Goal: Task Accomplishment & Management: Complete application form

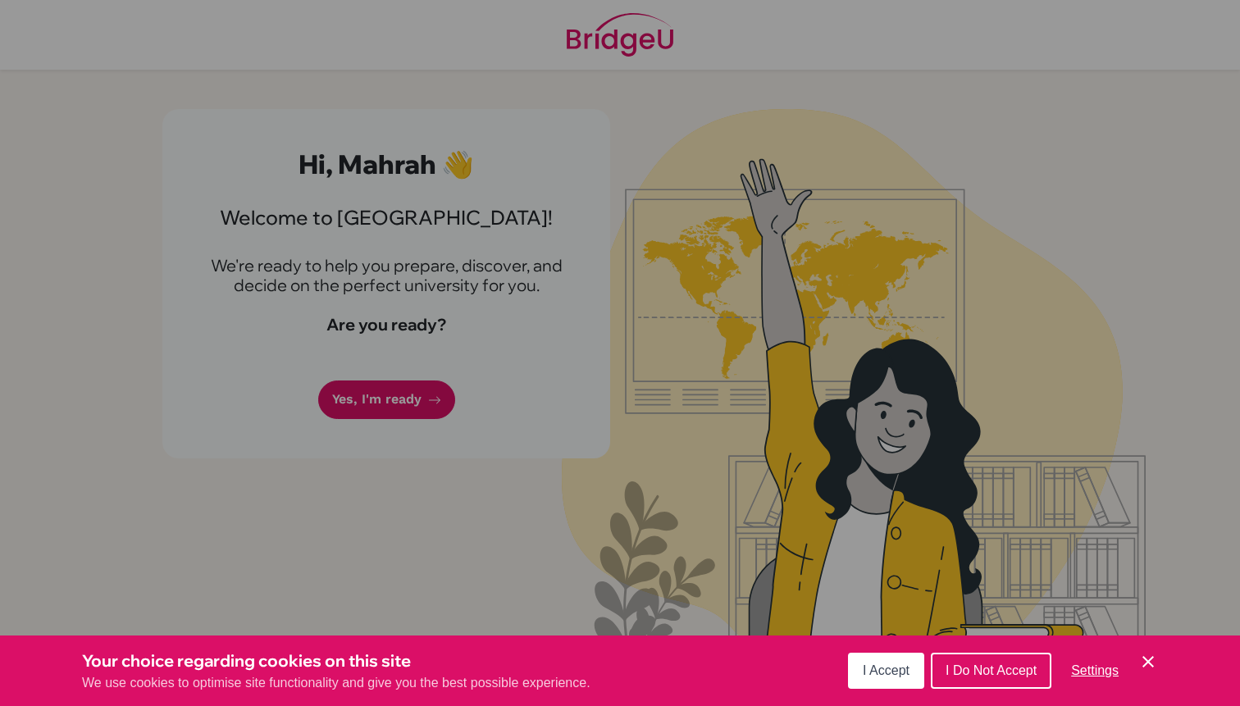
click at [883, 672] on span "I Accept" at bounding box center [886, 670] width 47 height 14
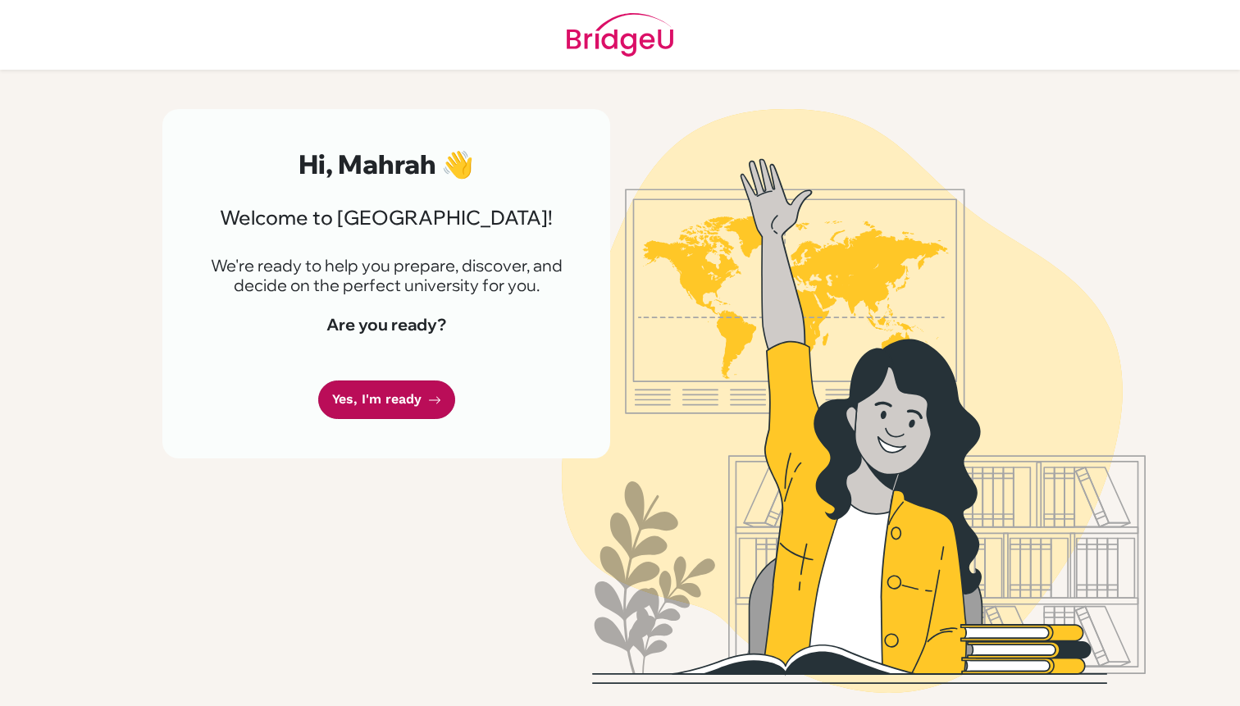
click at [400, 402] on link "Yes, I'm ready" at bounding box center [386, 399] width 137 height 39
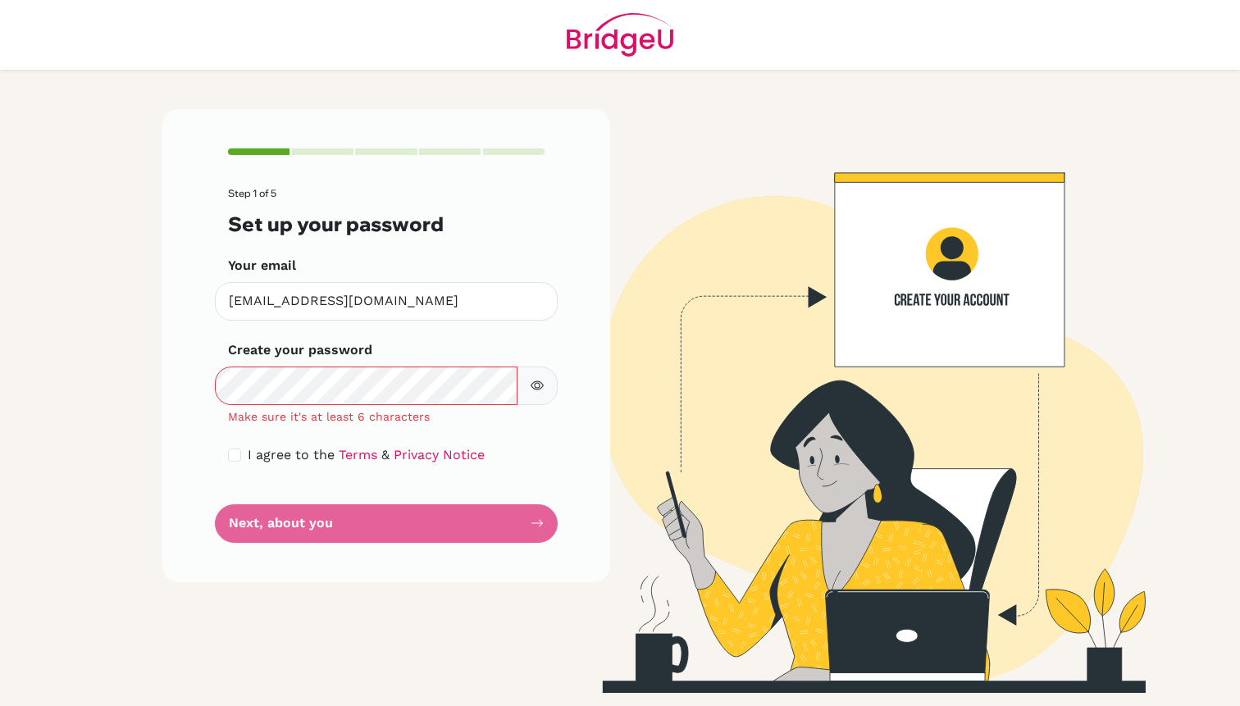
click at [535, 381] on icon "button" at bounding box center [537, 385] width 13 height 9
click at [535, 381] on icon "button" at bounding box center [539, 384] width 9 height 7
click at [540, 388] on icon "button" at bounding box center [537, 385] width 13 height 13
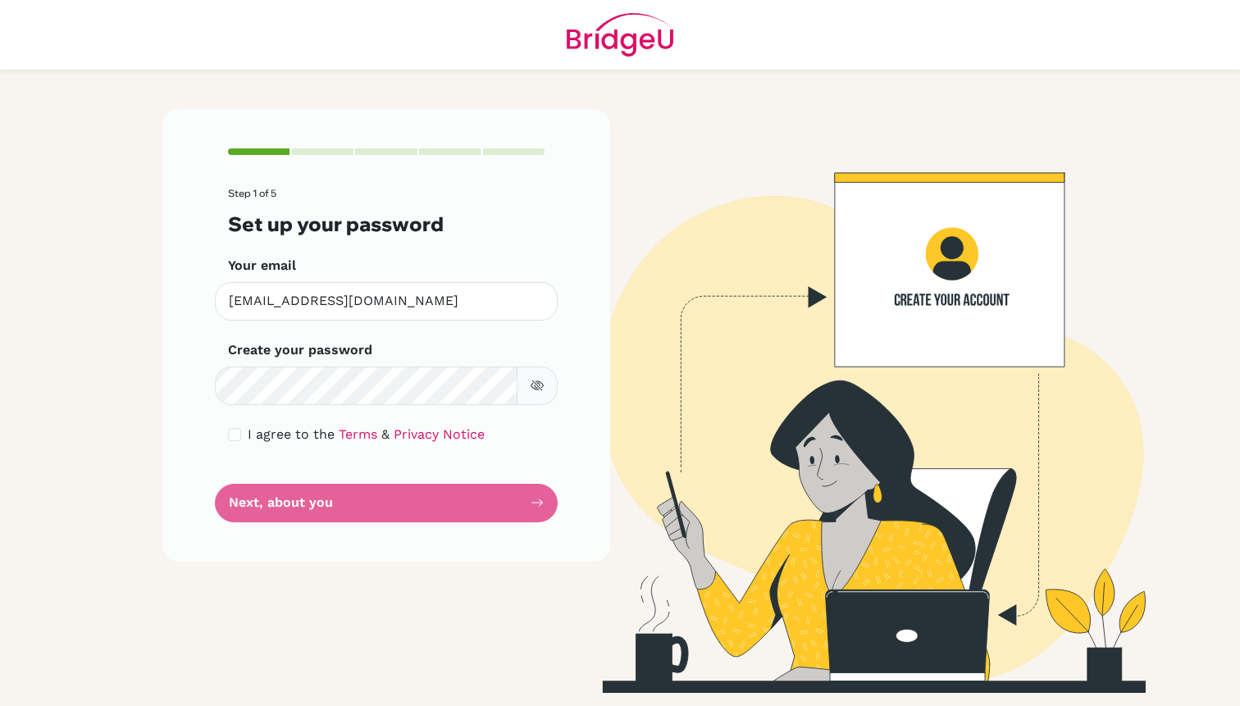
click at [314, 508] on form "Step 1 of 5 Set up your password Your email [EMAIL_ADDRESS][DOMAIN_NAME] Invali…" at bounding box center [386, 355] width 317 height 334
click at [239, 430] on input "checkbox" at bounding box center [234, 434] width 13 height 13
checkbox input "true"
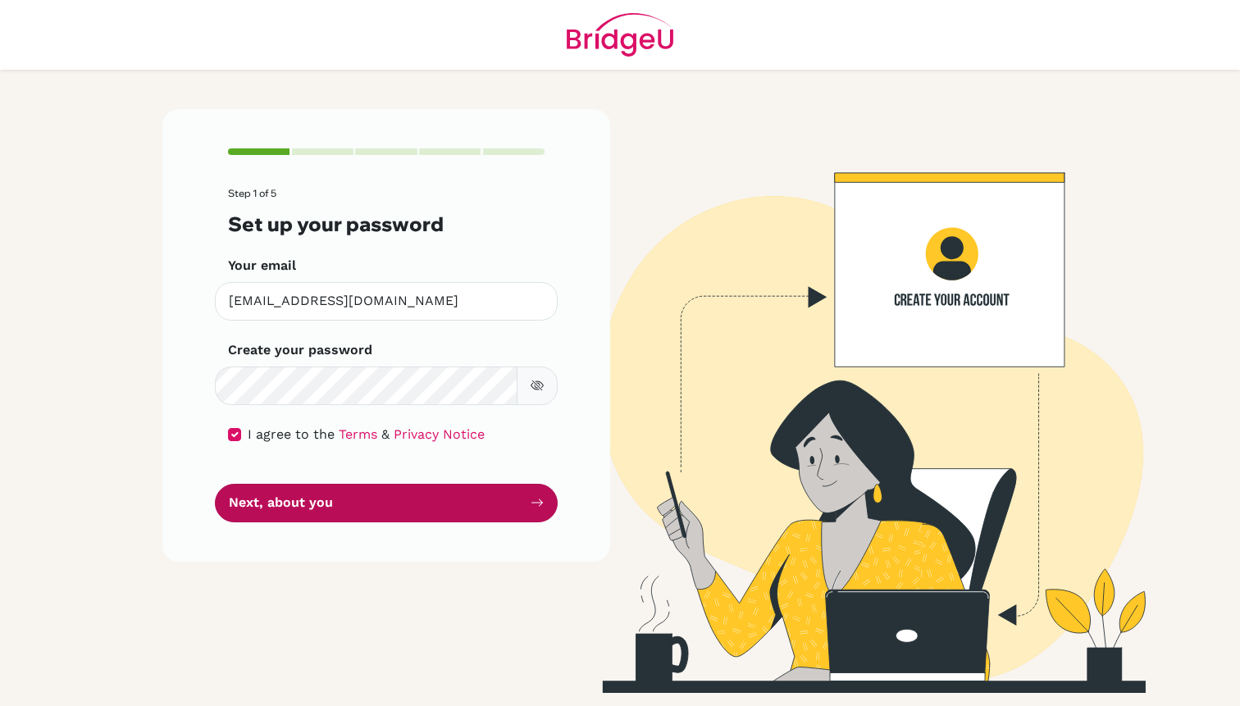
click at [254, 511] on button "Next, about you" at bounding box center [386, 503] width 343 height 39
